Goal: Information Seeking & Learning: Learn about a topic

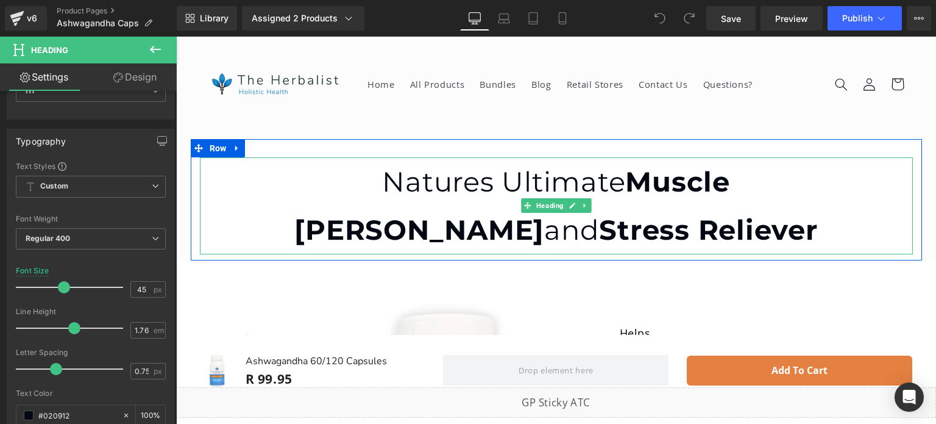
click at [370, 202] on h1 "Natures Ultimate Muscle [PERSON_NAME] and Stress Reliever" at bounding box center [556, 205] width 713 height 96
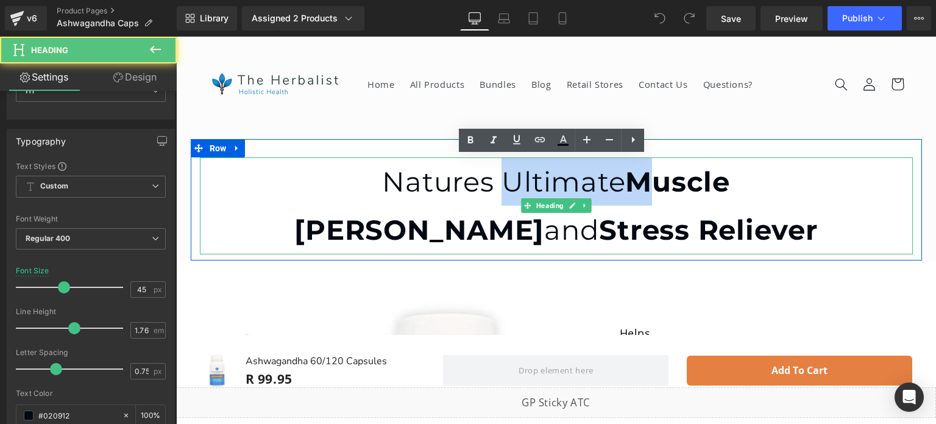
click at [370, 202] on h1 "Natures Ultimate Muscle [PERSON_NAME] and Stress Reliever" at bounding box center [556, 205] width 713 height 96
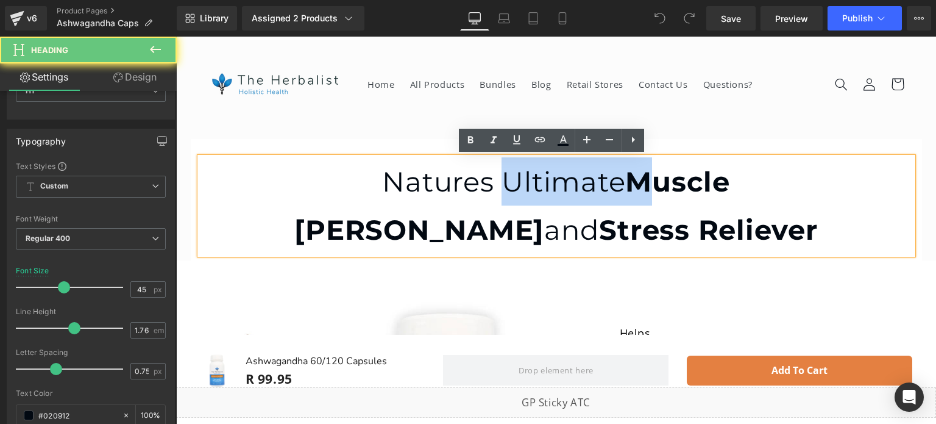
click at [370, 202] on h1 "Natures Ultimate Muscle [PERSON_NAME] and Stress Reliever" at bounding box center [556, 205] width 713 height 96
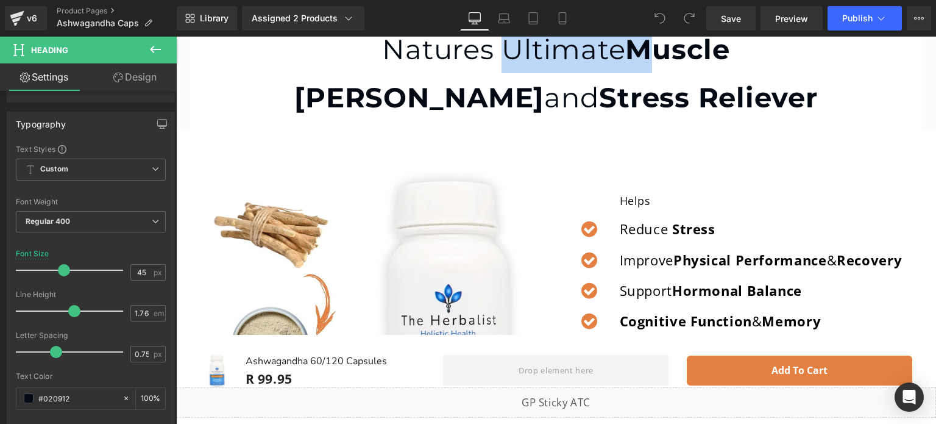
scroll to position [165, 0]
click at [657, 226] on p "Reduce Stress" at bounding box center [761, 229] width 283 height 21
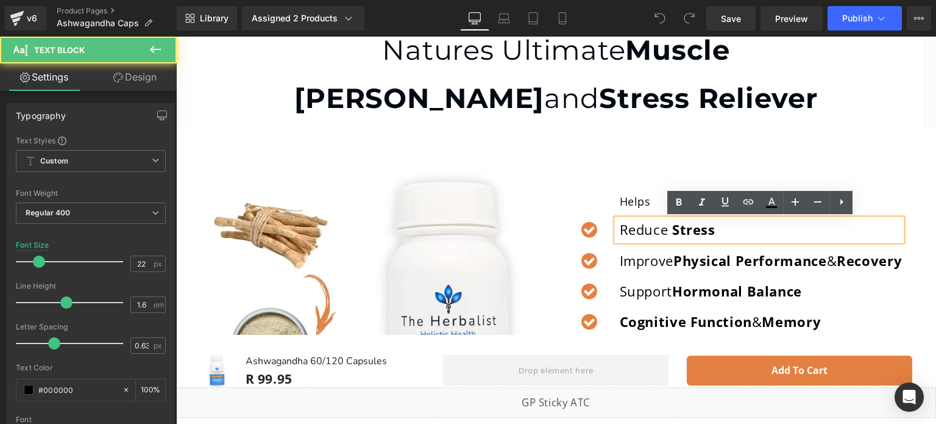
click at [657, 226] on p "Reduce Stress" at bounding box center [761, 229] width 283 height 21
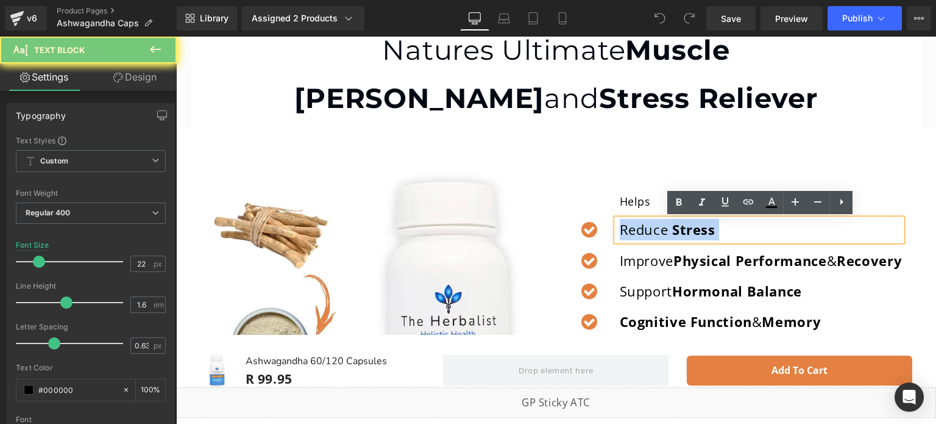
click at [657, 226] on p "Reduce Stress" at bounding box center [761, 229] width 283 height 21
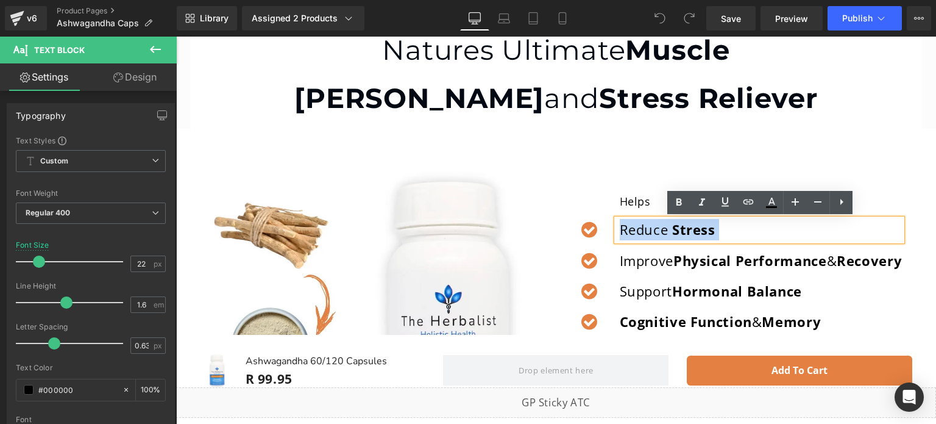
click at [595, 72] on h1 "Natures Ultimate Muscle [PERSON_NAME] and Stress Reliever" at bounding box center [556, 74] width 713 height 96
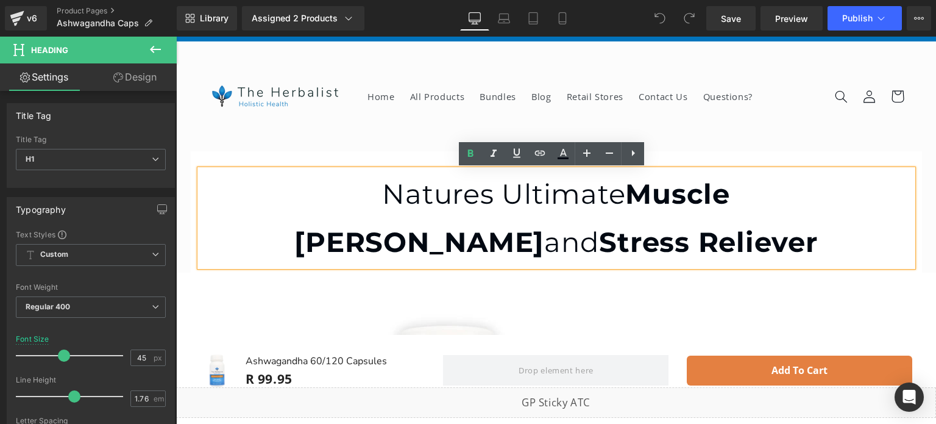
scroll to position [20, 0]
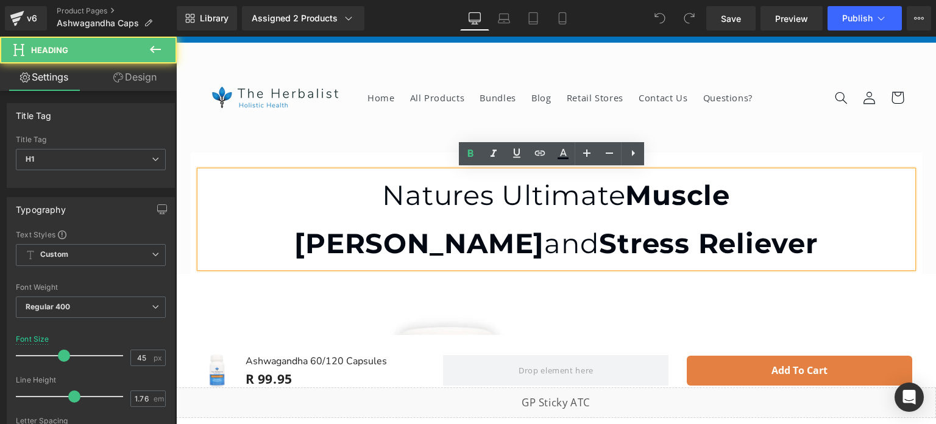
click at [358, 194] on h1 "Natures Ultimate Muscle [PERSON_NAME] and Stress Reliever" at bounding box center [556, 219] width 713 height 96
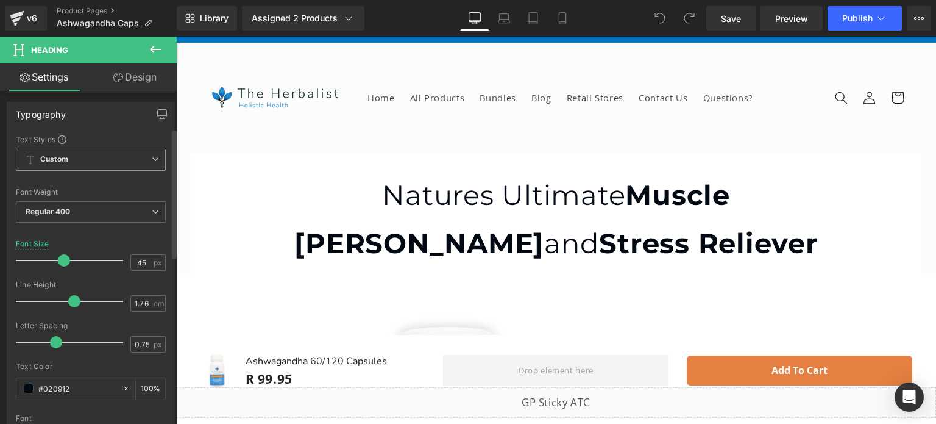
scroll to position [95, 0]
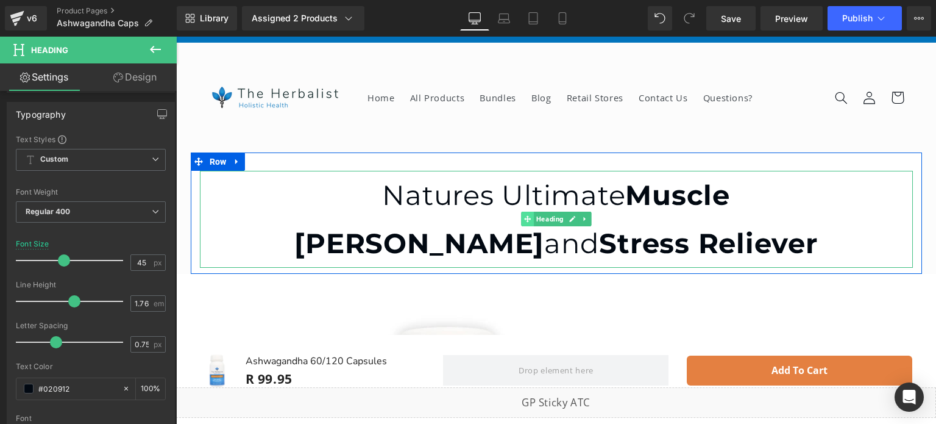
click at [527, 221] on span at bounding box center [527, 219] width 13 height 15
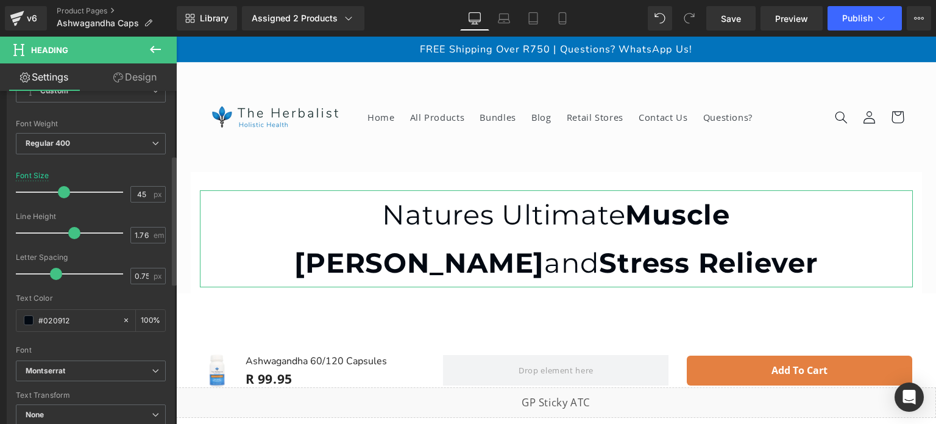
scroll to position [161, 0]
click at [132, 273] on input "0.75" at bounding box center [141, 278] width 21 height 15
click at [136, 280] on input "0.75" at bounding box center [141, 278] width 21 height 15
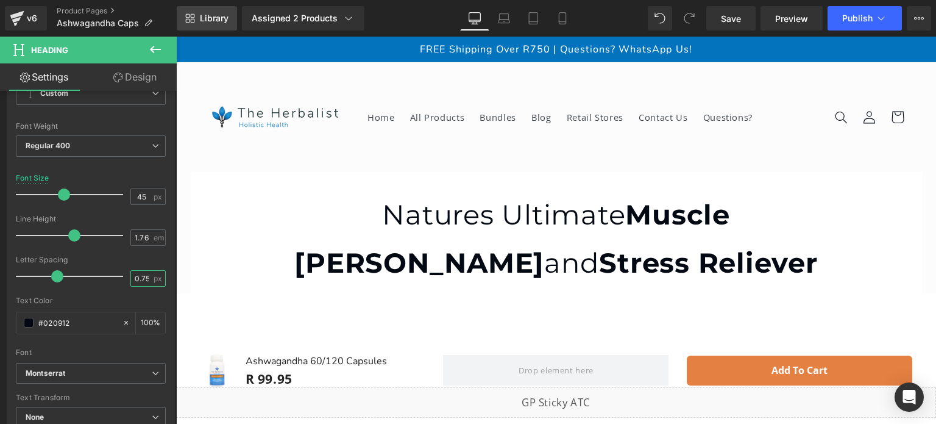
type input "0.75"
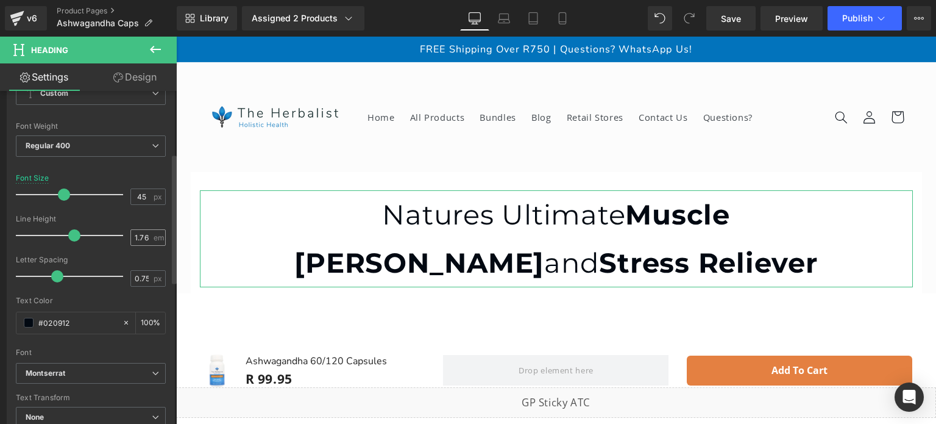
click at [157, 237] on span "em" at bounding box center [159, 237] width 10 height 8
click at [154, 235] on span "em" at bounding box center [159, 237] width 10 height 8
click at [154, 236] on span "em" at bounding box center [159, 237] width 10 height 8
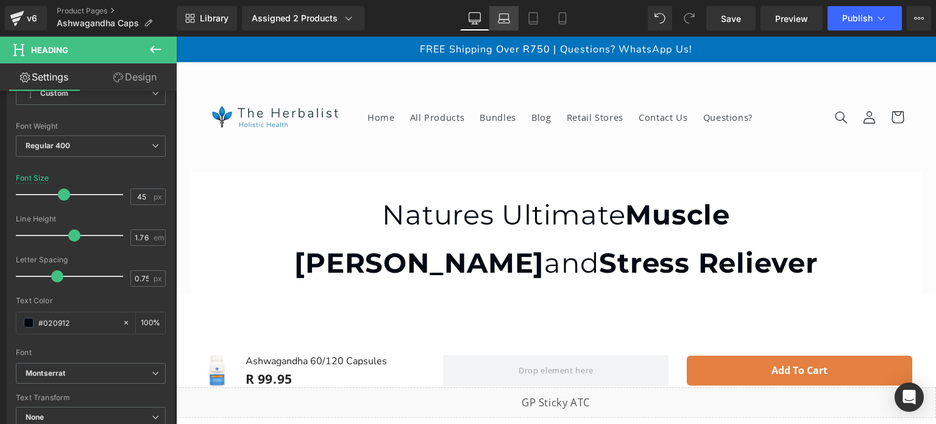
click at [499, 21] on icon at bounding box center [505, 22] width 12 height 4
type input "40"
type input "100"
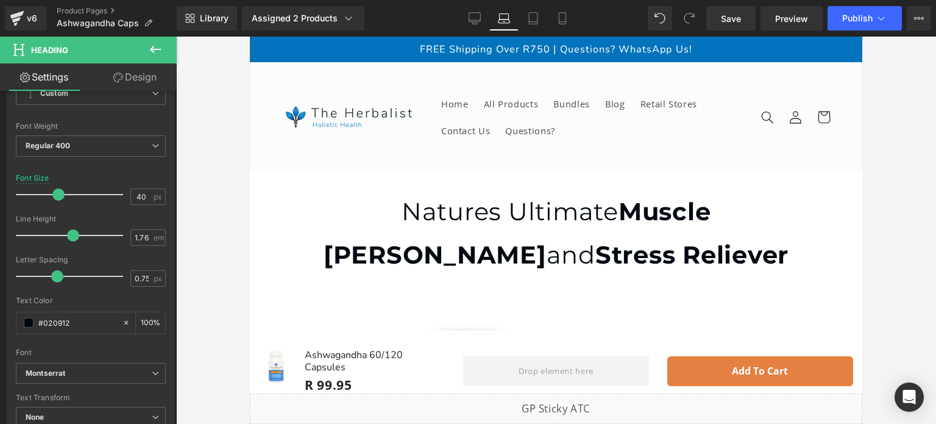
scroll to position [22, 0]
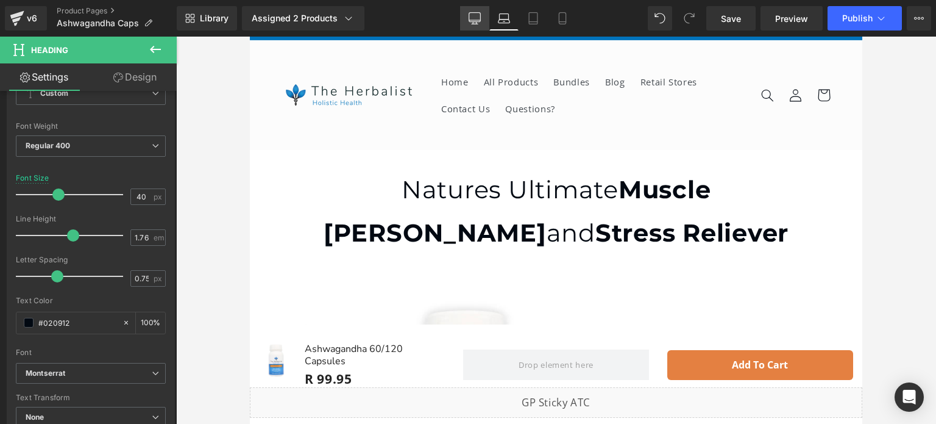
click at [472, 15] on icon at bounding box center [475, 18] width 12 height 12
type input "45"
type input "100"
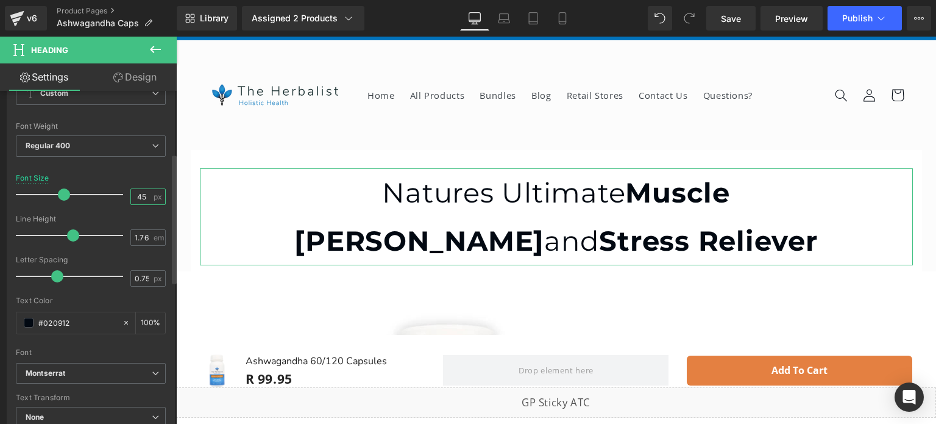
click at [143, 197] on input "45" at bounding box center [141, 196] width 21 height 15
click at [160, 192] on div "45 px" at bounding box center [147, 196] width 35 height 16
click at [156, 195] on span "px" at bounding box center [159, 197] width 10 height 8
click at [139, 196] on input "45" at bounding box center [141, 196] width 21 height 15
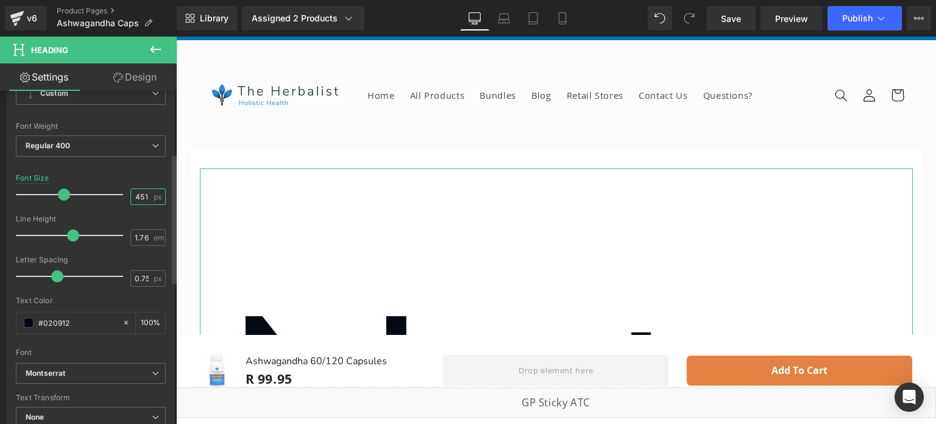
type input "4516"
type input "45"
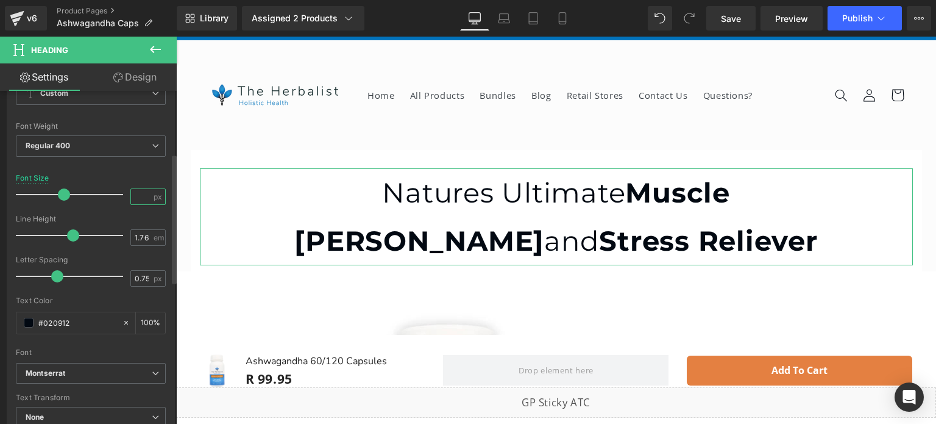
type input "45"
click at [154, 194] on span "px" at bounding box center [159, 197] width 10 height 8
click at [532, 14] on icon at bounding box center [533, 18] width 12 height 12
type input "35"
type input "100"
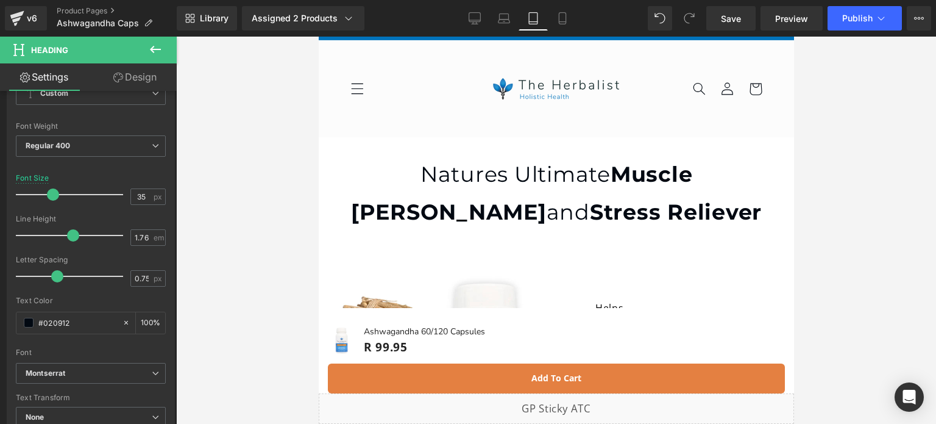
scroll to position [10, 0]
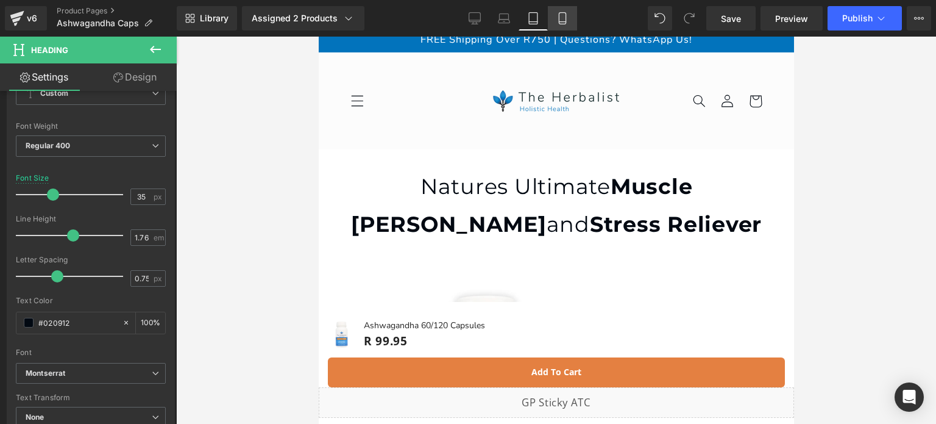
click at [563, 15] on icon at bounding box center [563, 18] width 12 height 12
type input "31"
type input "100"
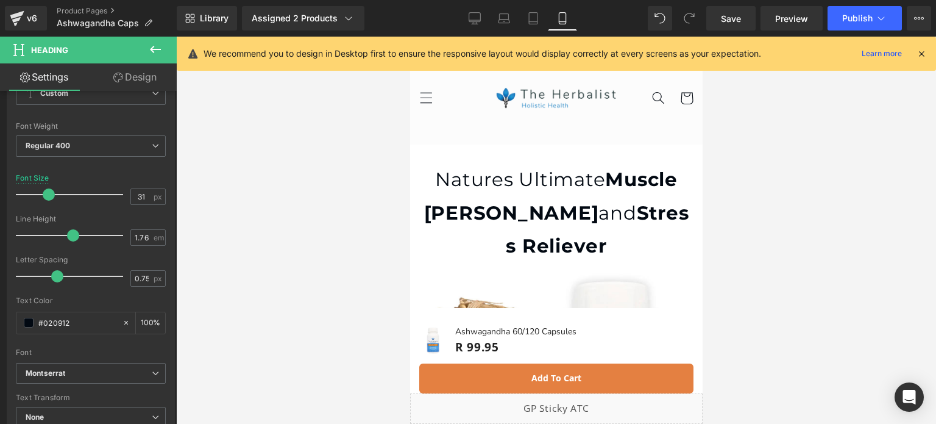
scroll to position [2, 0]
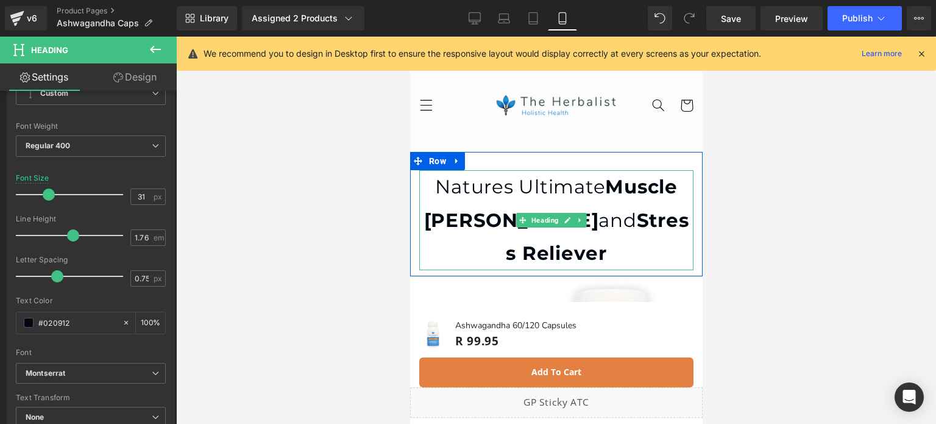
click at [489, 204] on h1 "Natures Ultimate Muscle [PERSON_NAME] and Stress Reliever" at bounding box center [556, 220] width 274 height 100
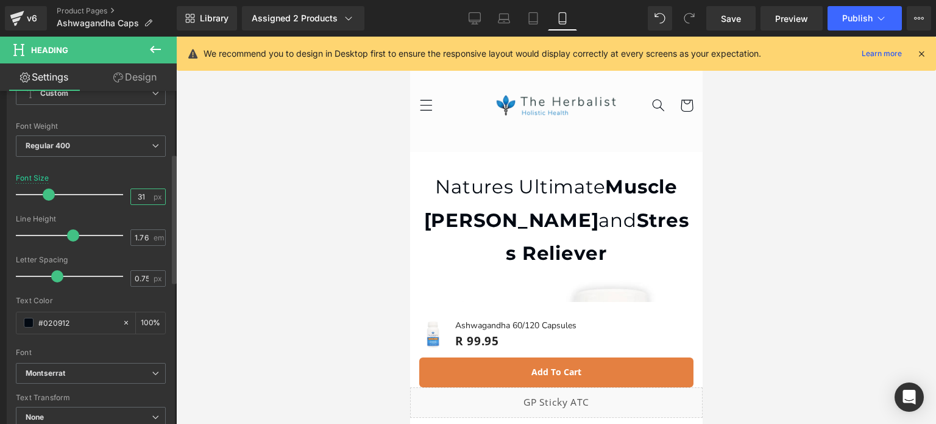
click at [141, 192] on input "31" at bounding box center [141, 196] width 21 height 15
type input "6"
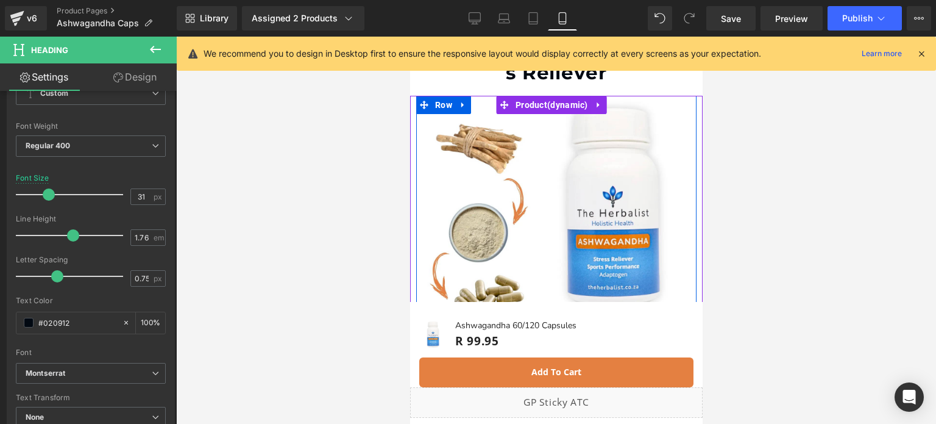
scroll to position [0, 0]
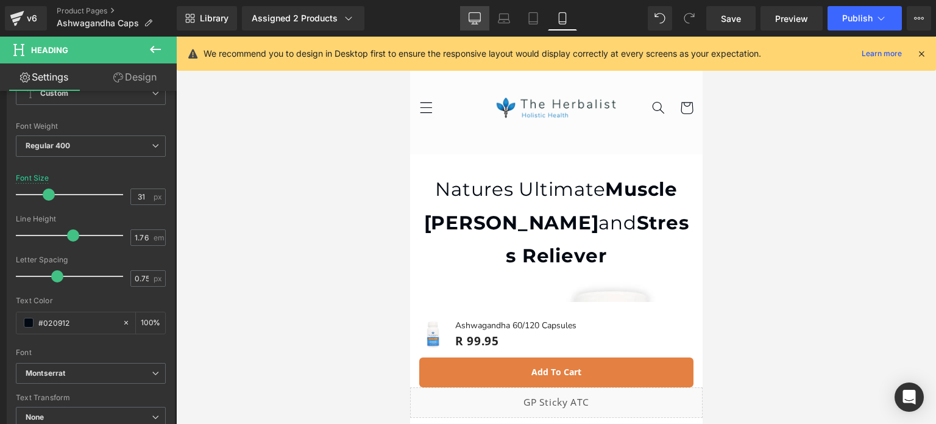
click at [483, 16] on link "Desktop" at bounding box center [474, 18] width 29 height 24
type input "45"
type input "100"
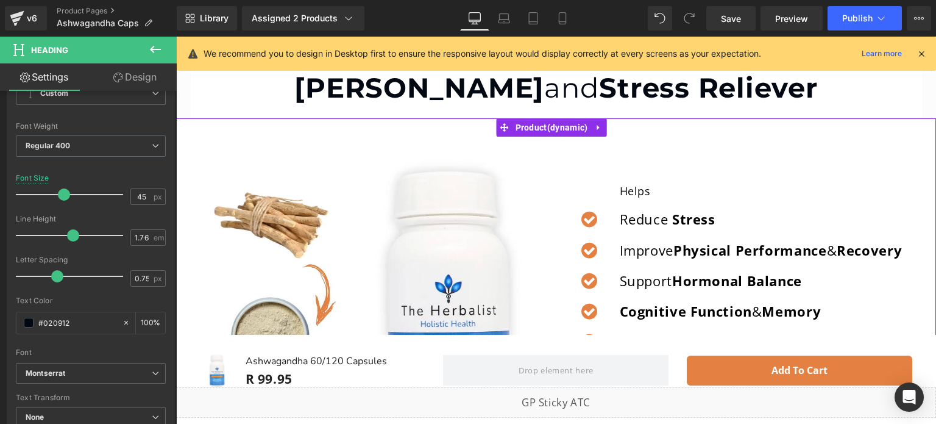
scroll to position [183, 0]
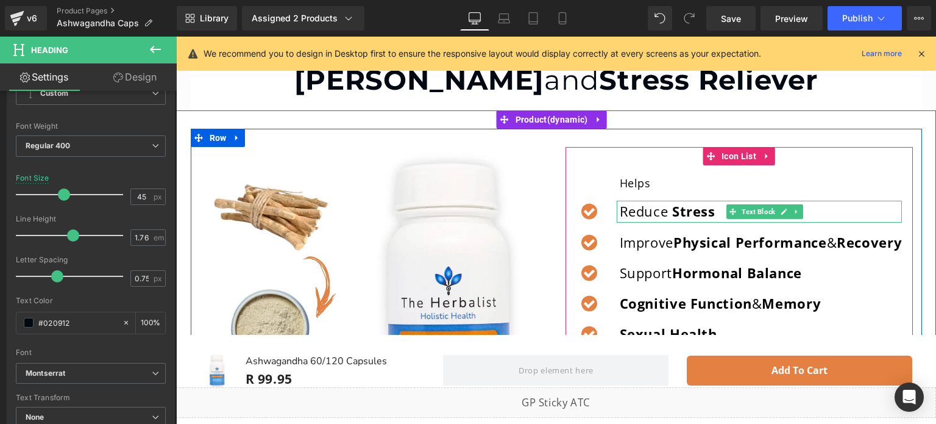
click at [643, 214] on p "Reduce Stress" at bounding box center [761, 211] width 283 height 21
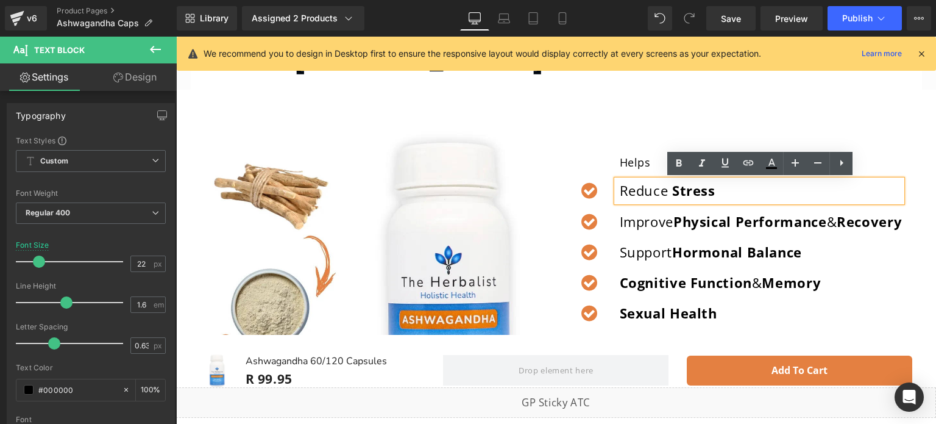
scroll to position [204, 0]
click at [729, 195] on p "Reduce Stress" at bounding box center [761, 189] width 283 height 21
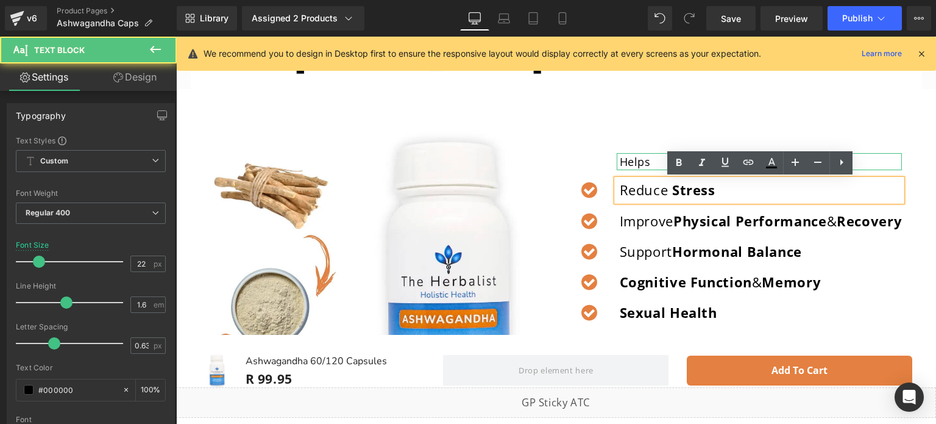
click at [635, 158] on p "Helps" at bounding box center [761, 162] width 283 height 18
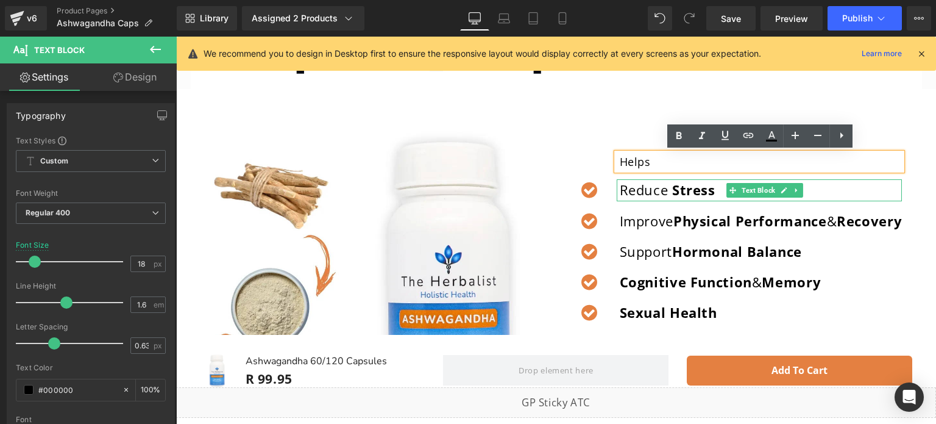
click at [672, 188] on strong "Stress" at bounding box center [693, 189] width 43 height 18
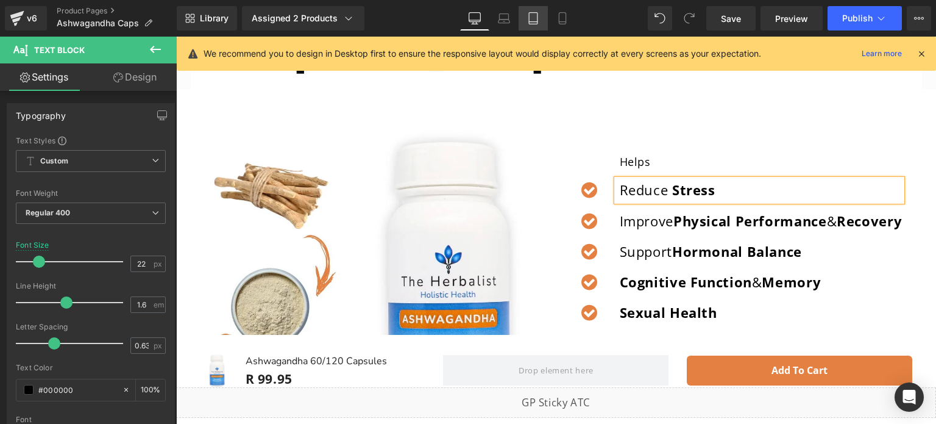
click at [539, 19] on link "Tablet" at bounding box center [533, 18] width 29 height 24
type input "18"
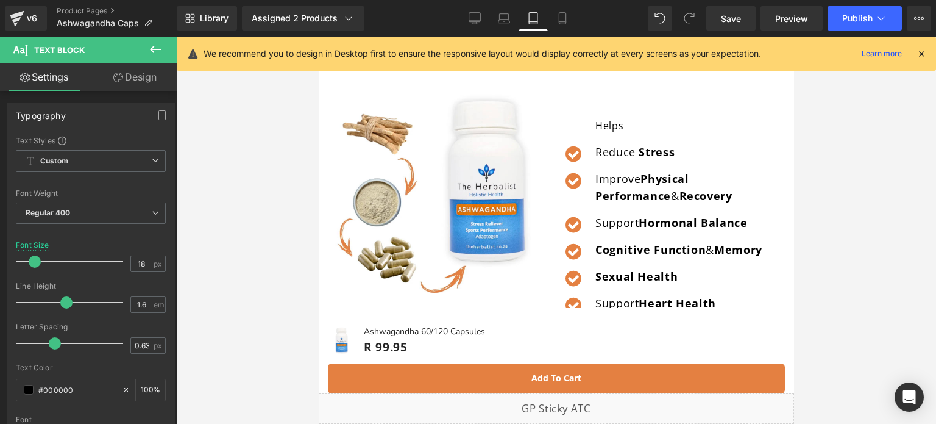
scroll to position [168, 0]
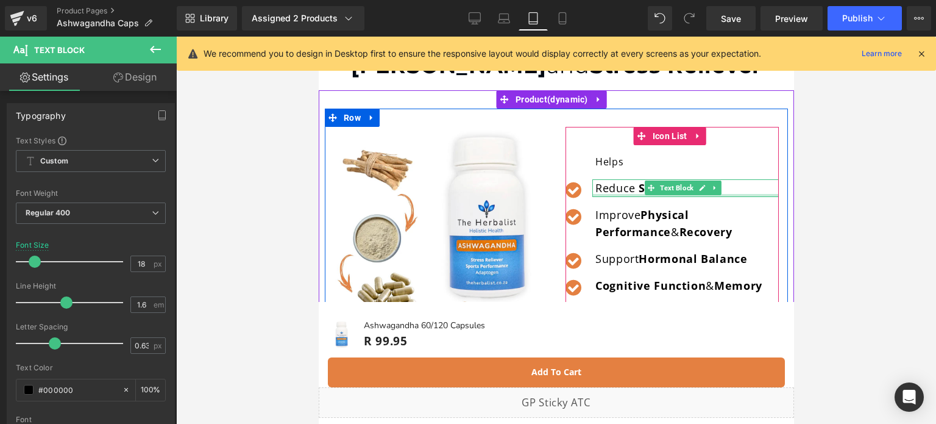
click at [640, 195] on div at bounding box center [685, 195] width 187 height 3
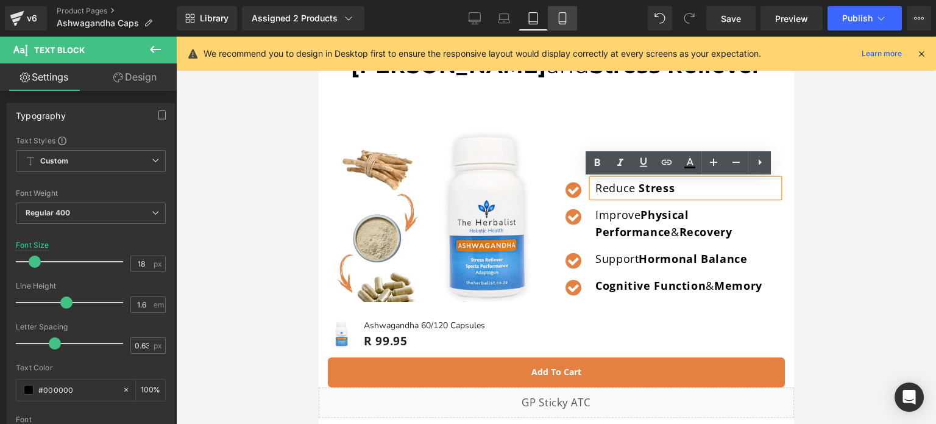
click at [557, 20] on icon at bounding box center [563, 18] width 12 height 12
type input "100"
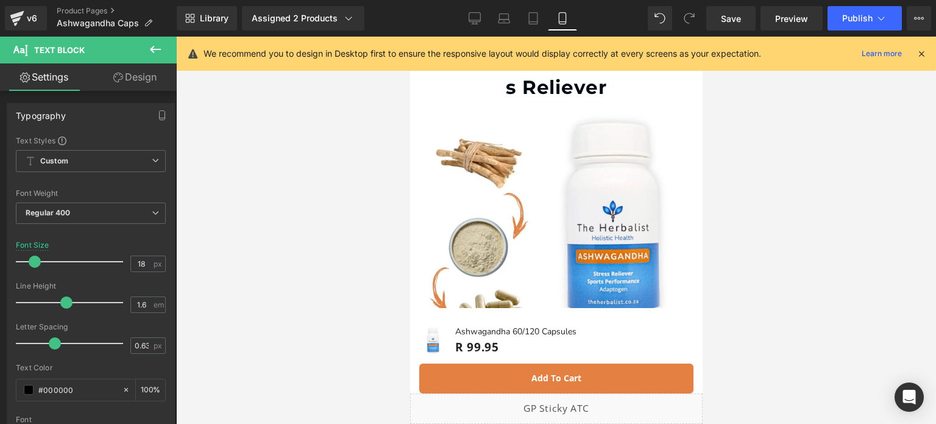
scroll to position [433, 0]
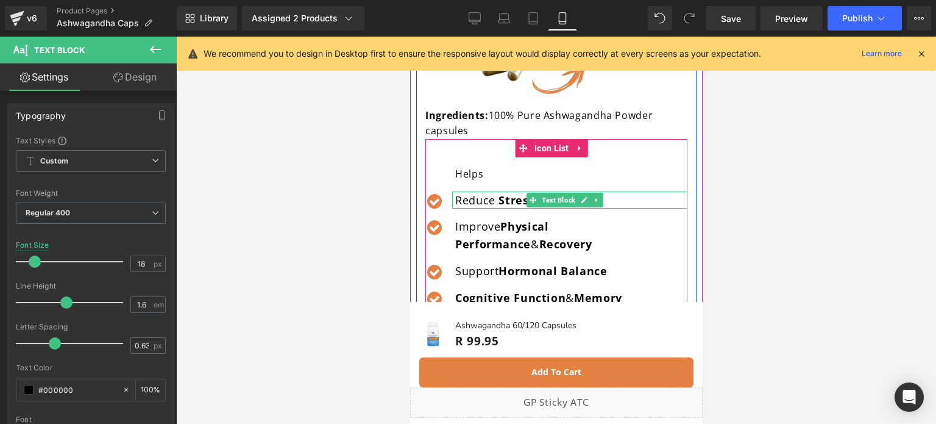
click at [508, 193] on strong "Stress" at bounding box center [516, 200] width 36 height 15
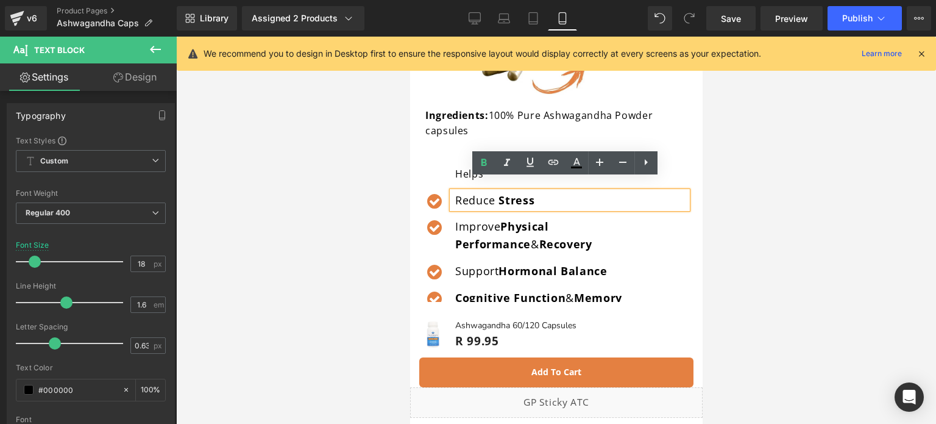
click at [504, 193] on strong "Stress" at bounding box center [516, 200] width 36 height 15
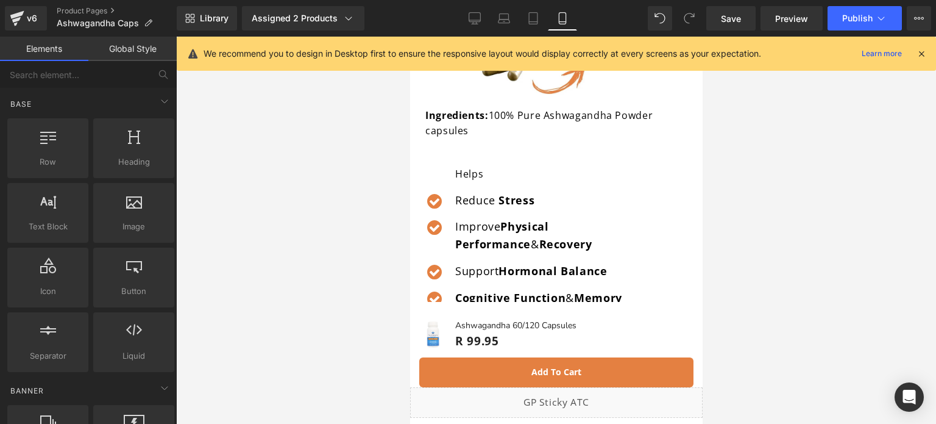
click at [373, 190] on div at bounding box center [556, 230] width 760 height 387
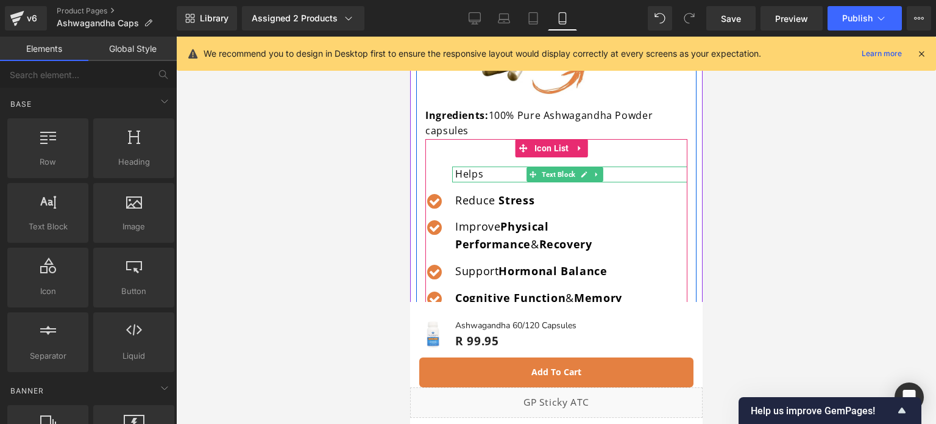
click at [475, 166] on p "Helps" at bounding box center [571, 174] width 232 height 16
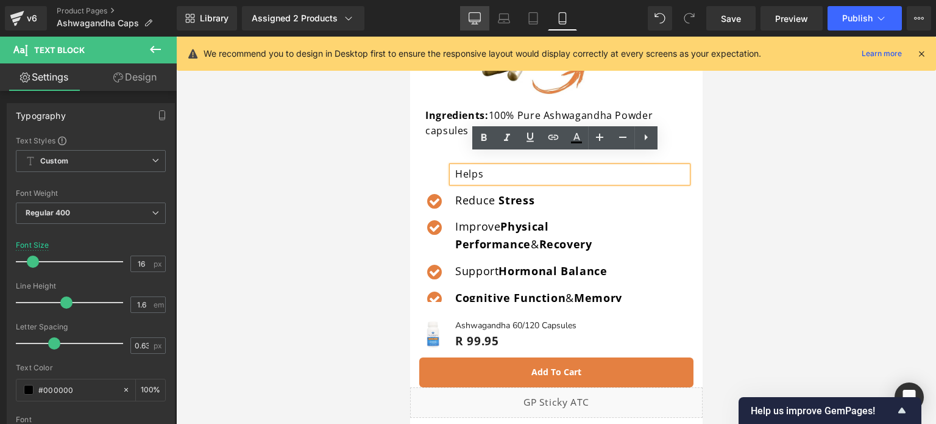
click at [484, 21] on link "Desktop" at bounding box center [474, 18] width 29 height 24
type input "18"
type input "100"
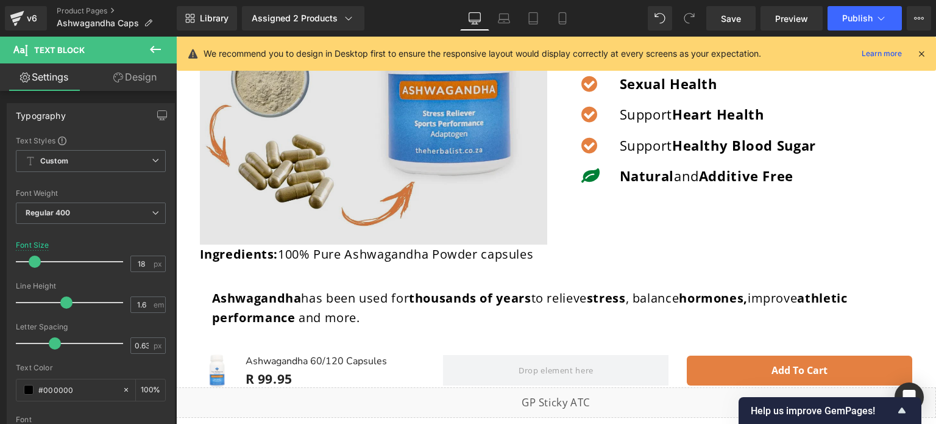
scroll to position [202, 0]
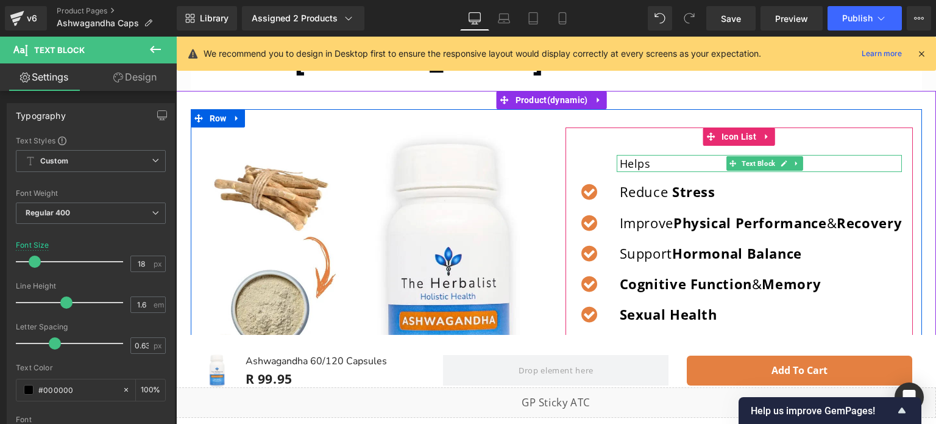
click at [644, 159] on p "Helps" at bounding box center [761, 164] width 283 height 18
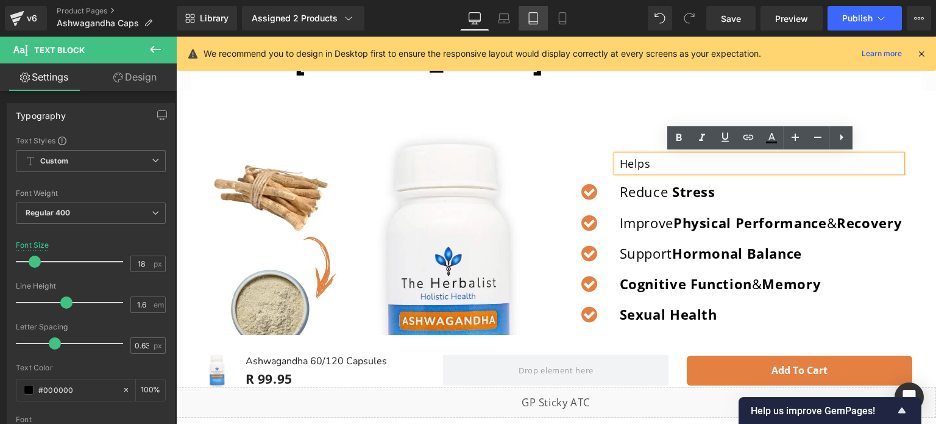
drag, startPoint x: 539, startPoint y: 22, endPoint x: 532, endPoint y: 22, distance: 7.3
click at [539, 22] on icon at bounding box center [533, 18] width 12 height 12
type input "16"
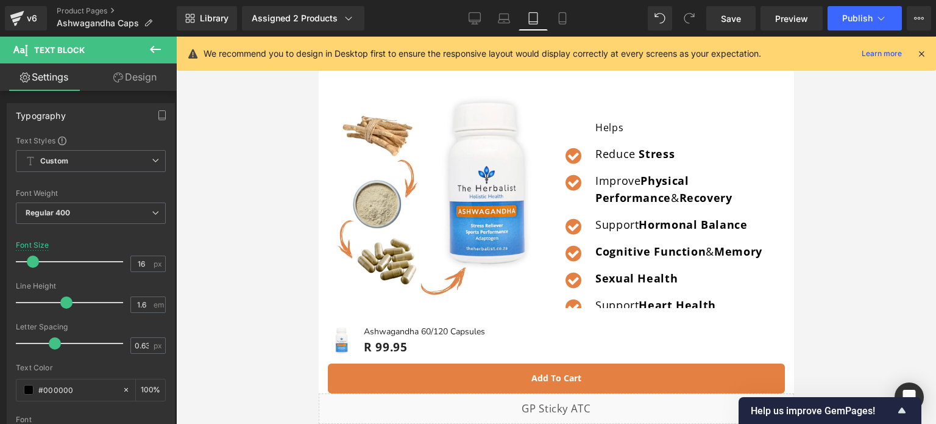
scroll to position [168, 0]
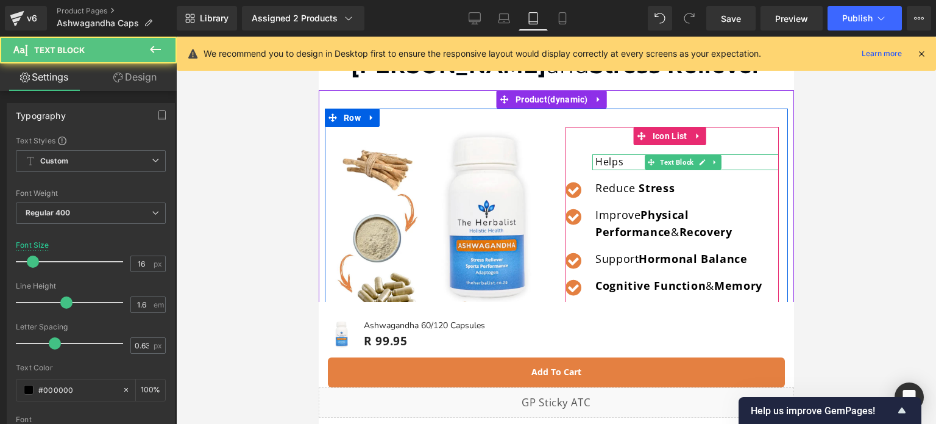
click at [605, 164] on p "Helps" at bounding box center [686, 162] width 183 height 16
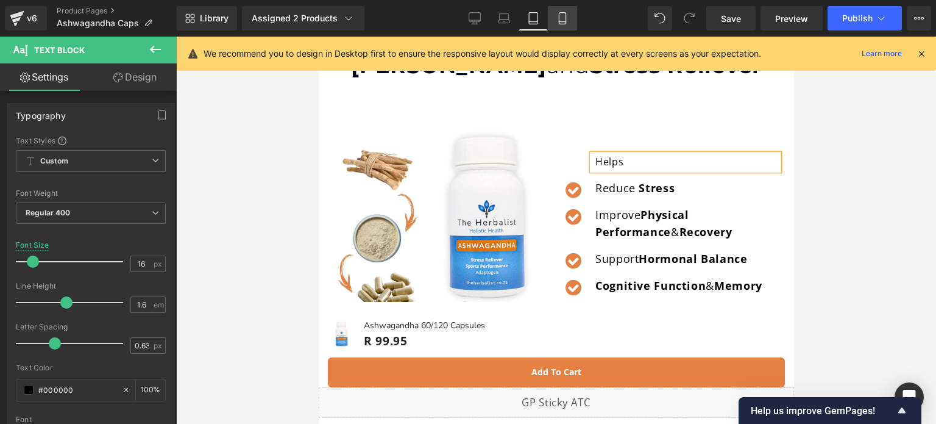
click at [559, 24] on icon at bounding box center [563, 18] width 12 height 12
type input "100"
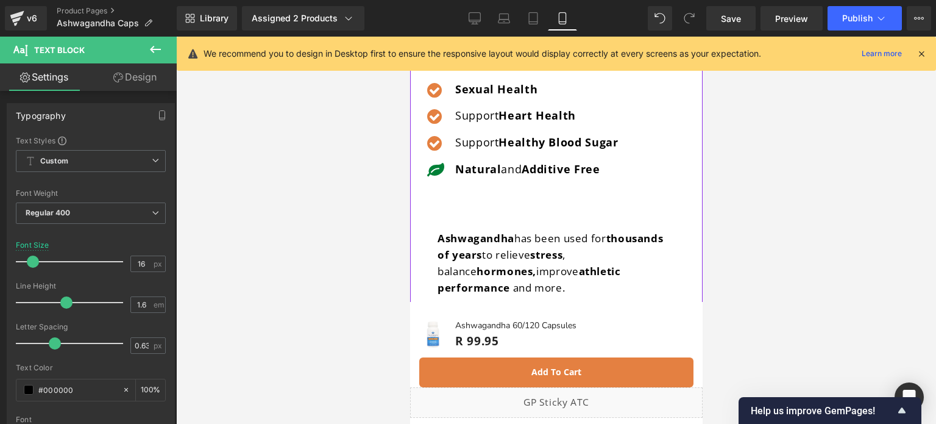
scroll to position [669, 0]
click at [497, 16] on link "Laptop" at bounding box center [503, 18] width 29 height 24
type input "18"
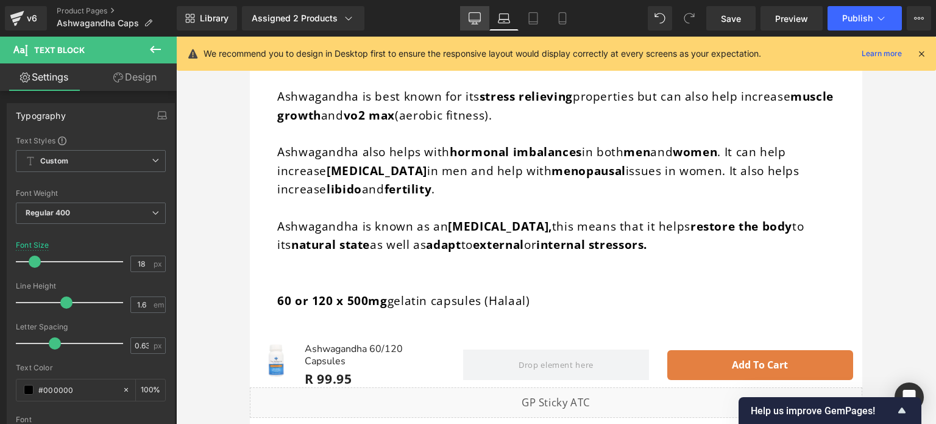
click at [479, 18] on icon at bounding box center [475, 18] width 12 height 12
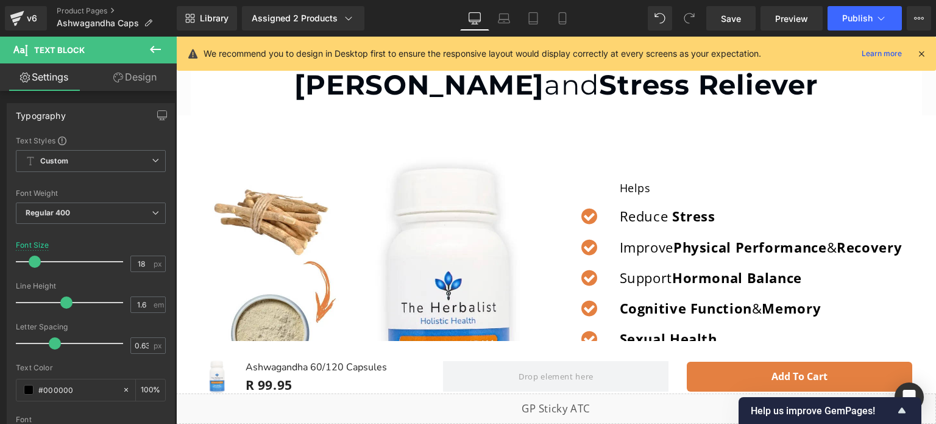
type input "100"
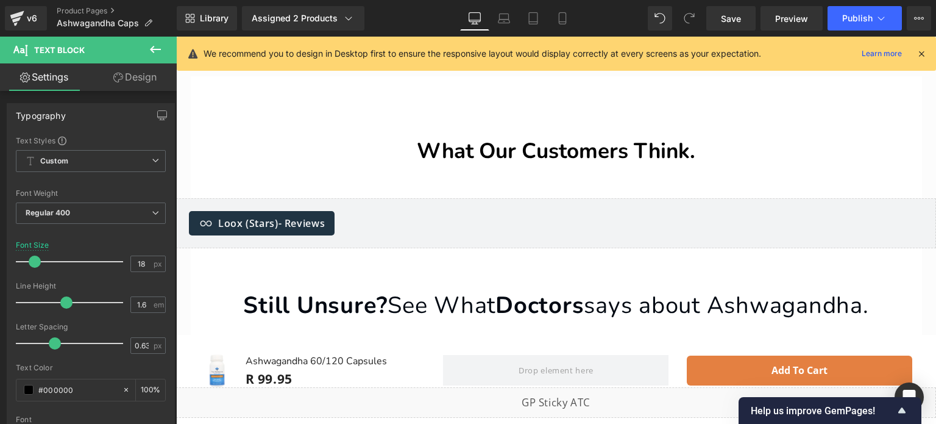
scroll to position [1382, 0]
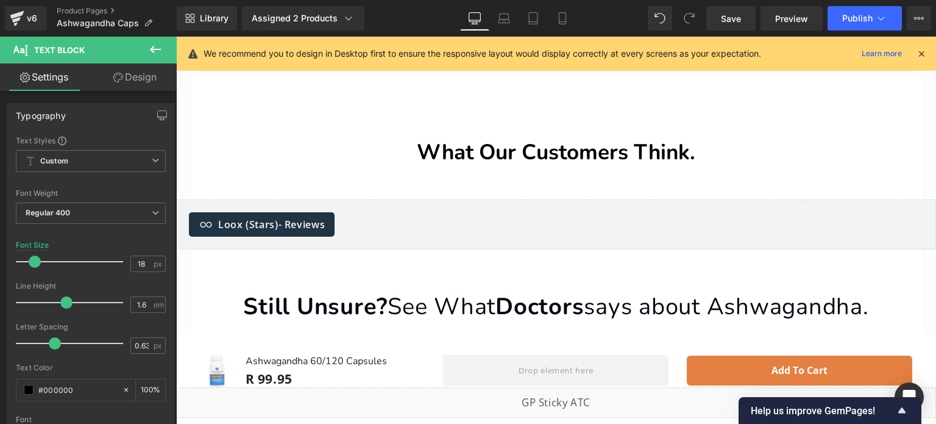
click at [527, 140] on div "What Our Customers Think. Heading" at bounding box center [556, 153] width 713 height 26
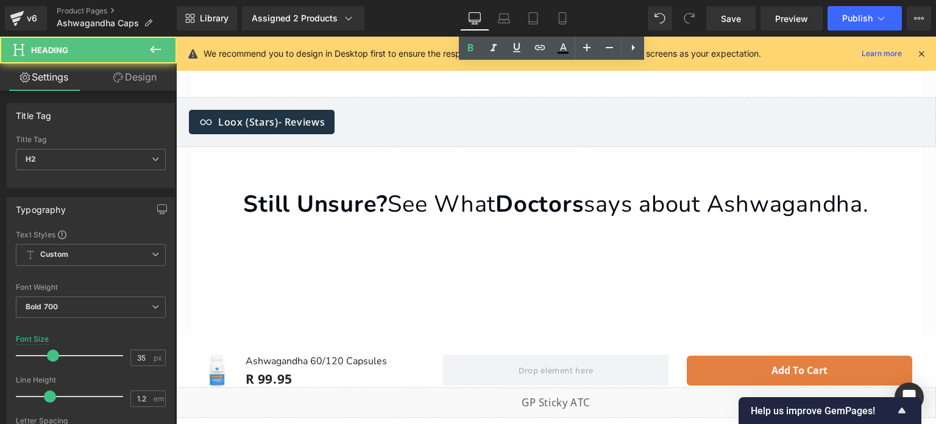
scroll to position [1497, 0]
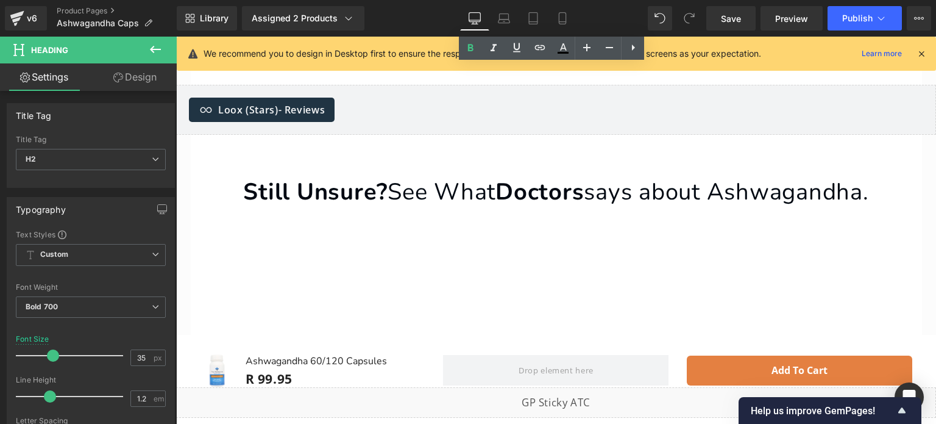
click at [521, 180] on div "Still Unsure? See What Doctors says about [PERSON_NAME]. Heading" at bounding box center [556, 192] width 713 height 41
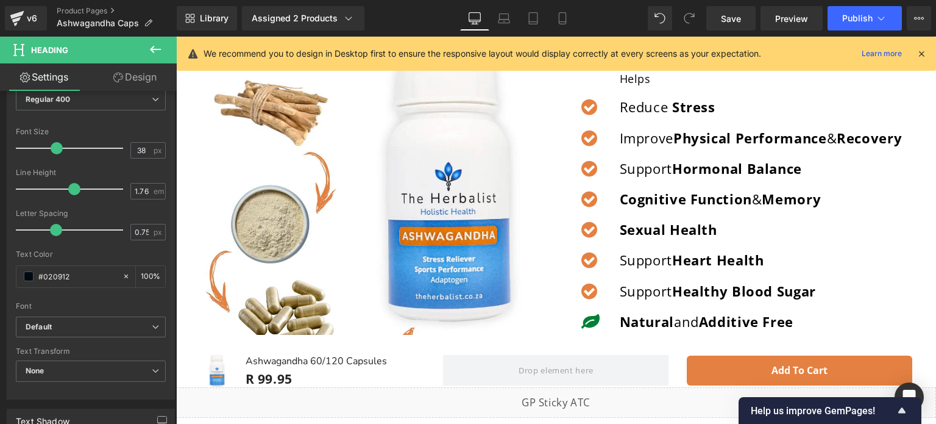
scroll to position [323, 0]
